Goal: Navigation & Orientation: Understand site structure

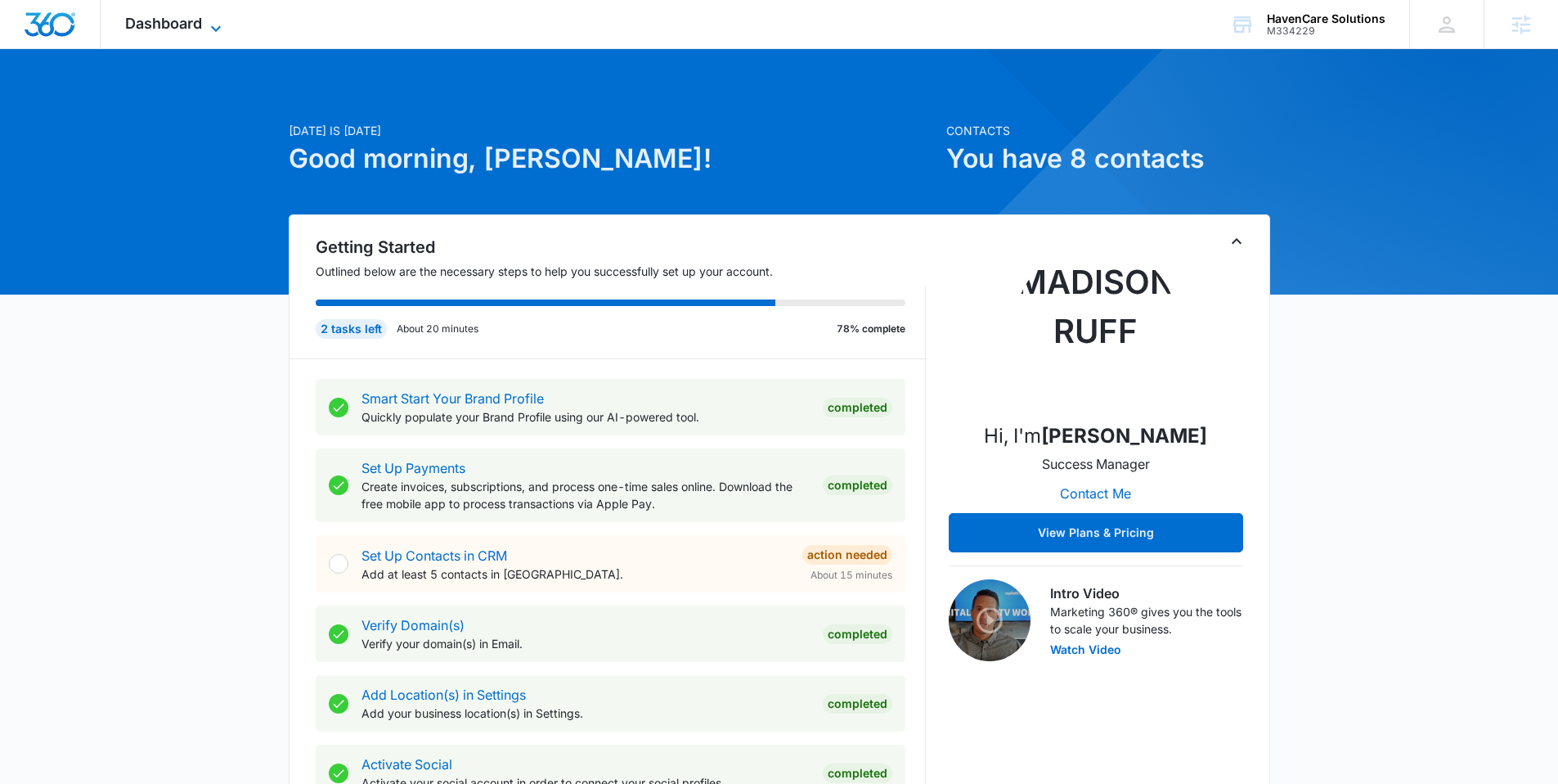
click at [212, 22] on icon at bounding box center [216, 29] width 20 height 20
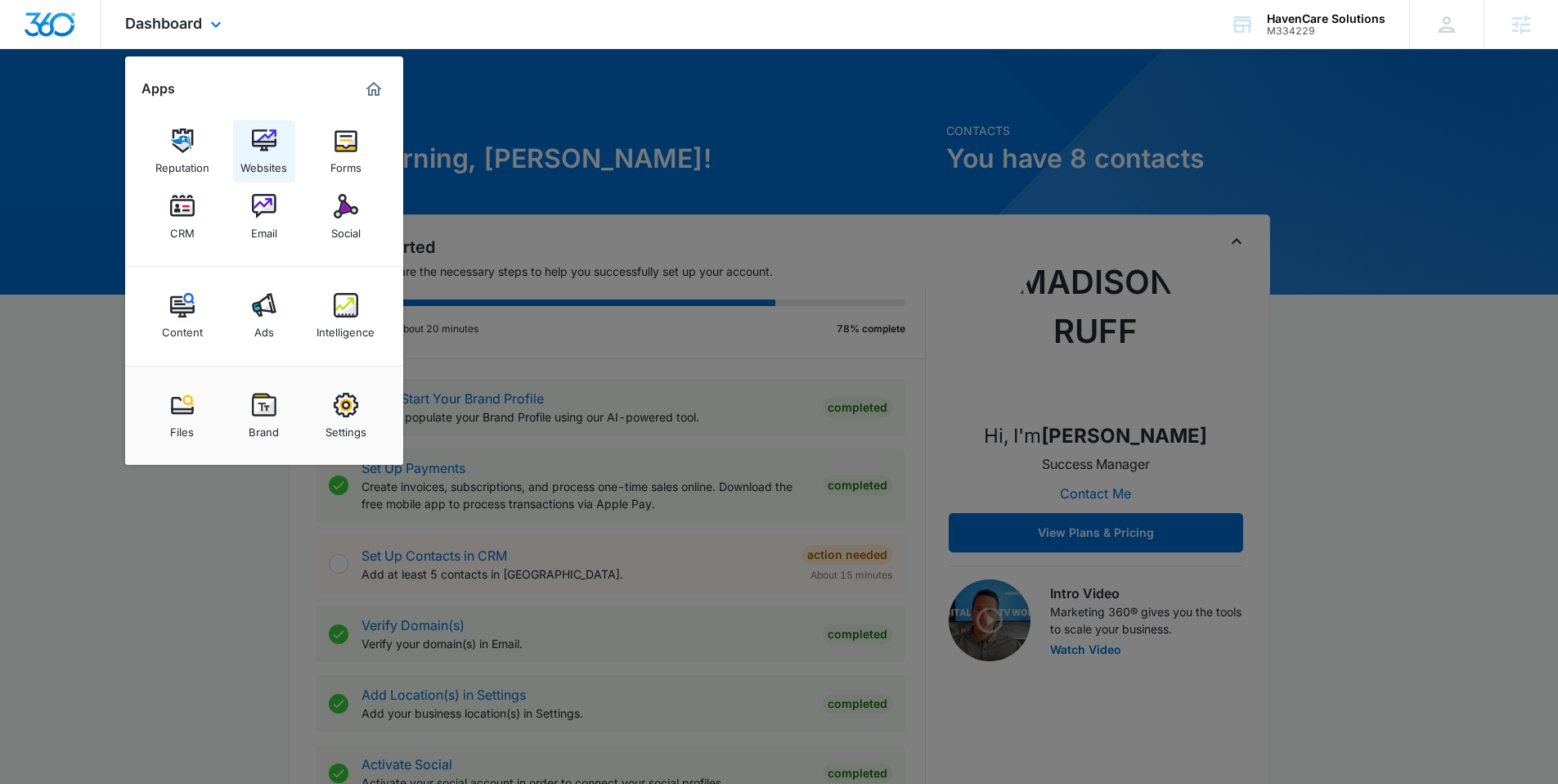
click at [282, 144] on link "Websites" at bounding box center [264, 151] width 62 height 62
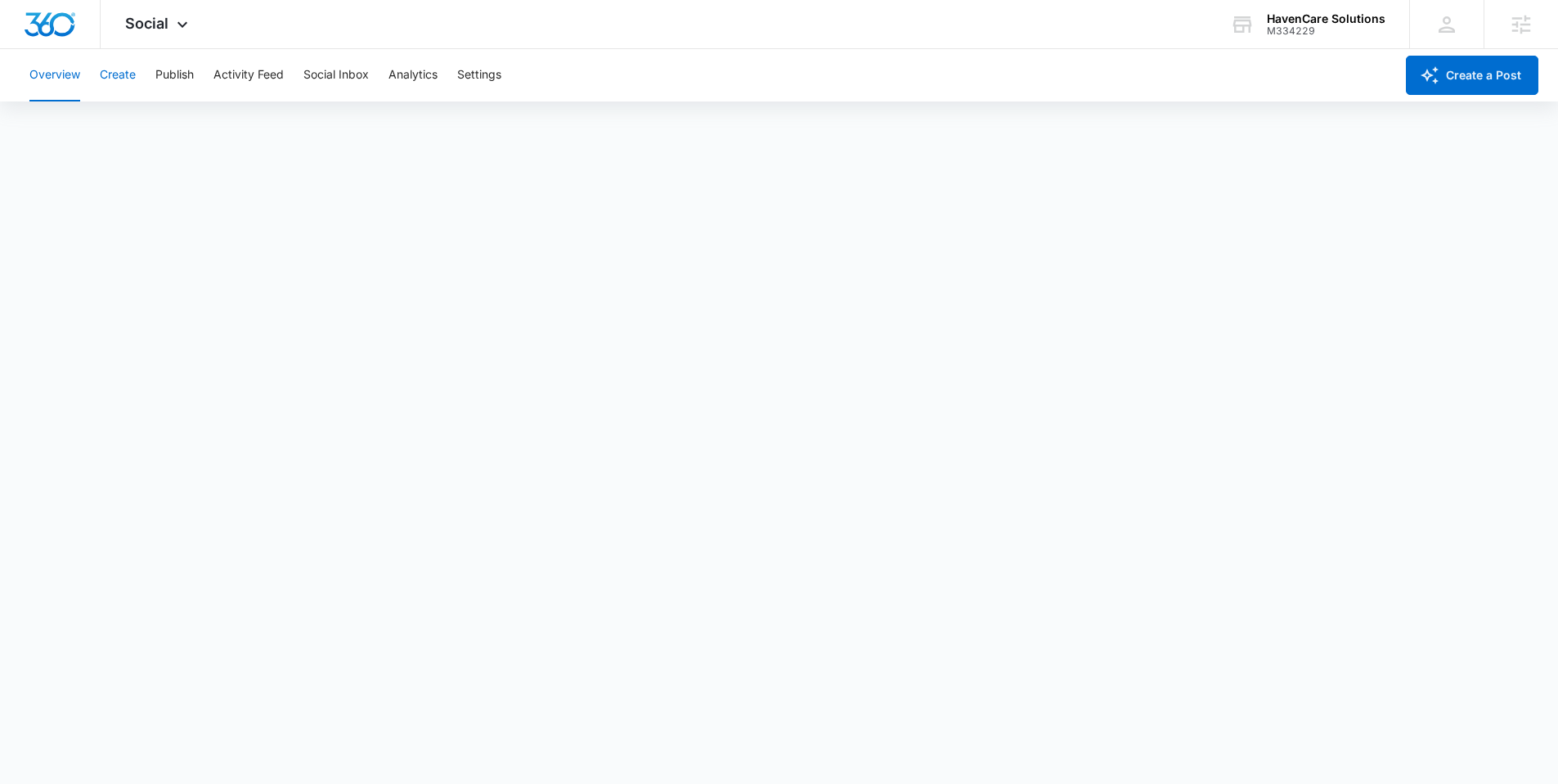
click at [117, 67] on button "Create" at bounding box center [117, 75] width 36 height 52
click at [177, 122] on button "Approvals" at bounding box center [160, 125] width 55 height 46
click at [187, 75] on button "Publish" at bounding box center [175, 75] width 38 height 52
click at [149, 121] on button "Schedules" at bounding box center [125, 125] width 56 height 46
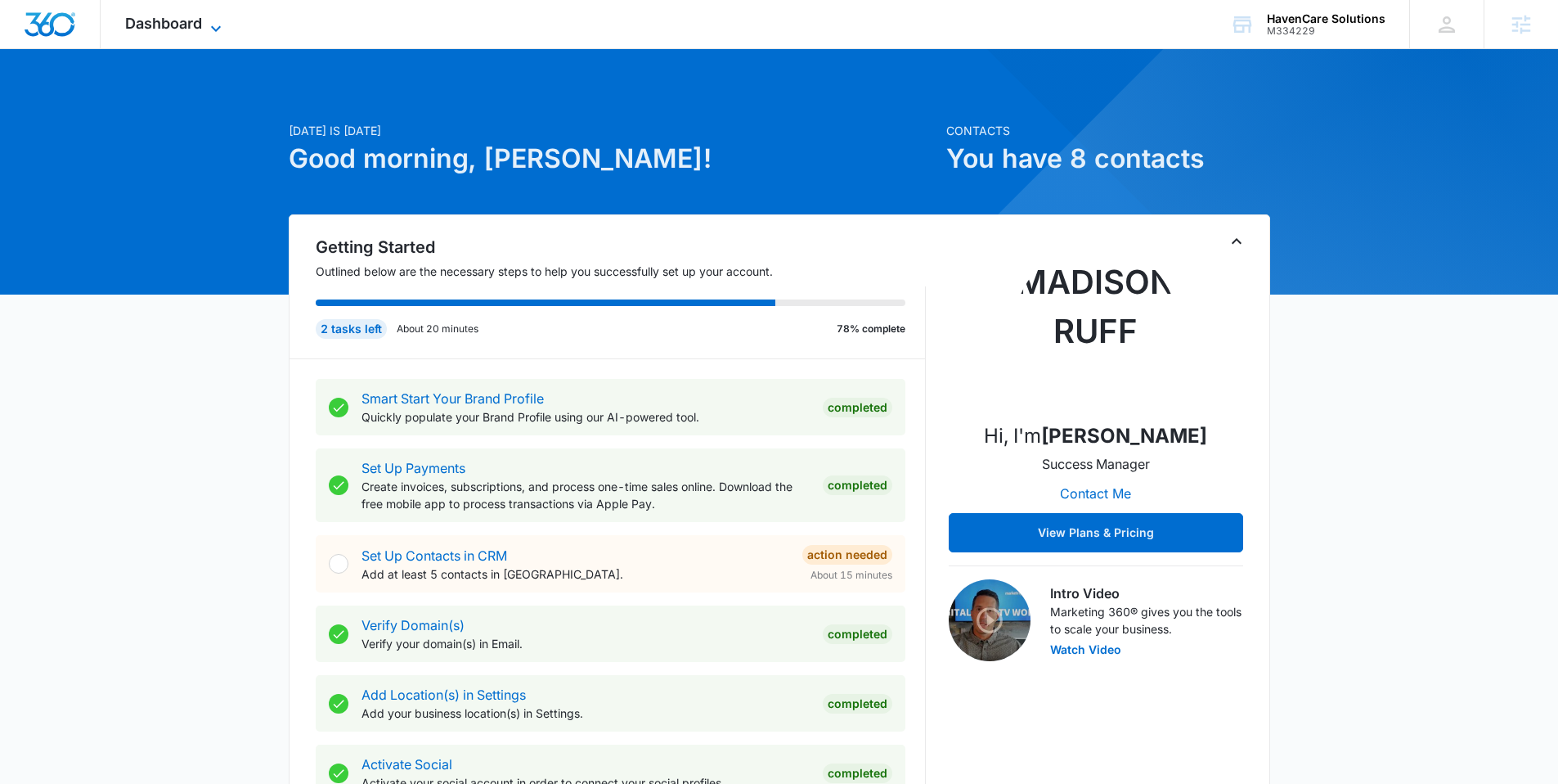
click at [168, 26] on span "Dashboard" at bounding box center [163, 23] width 77 height 17
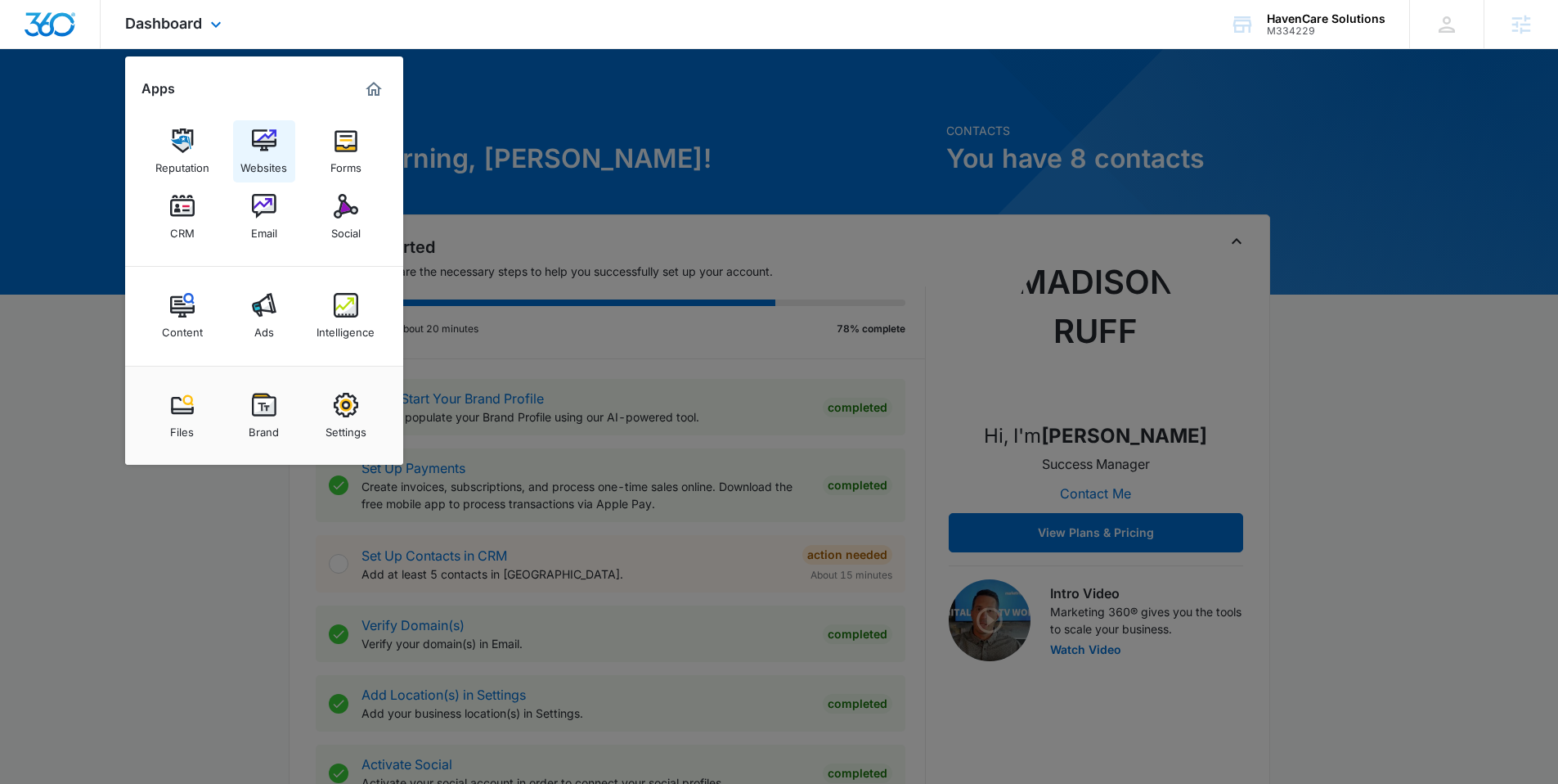
click at [253, 146] on img at bounding box center [263, 140] width 24 height 24
